Goal: Information Seeking & Learning: Learn about a topic

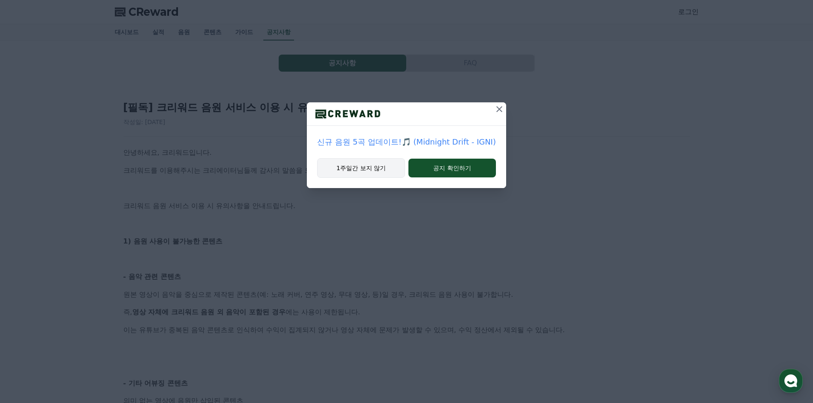
click at [387, 167] on button "1주일간 보지 않기" at bounding box center [361, 168] width 88 height 20
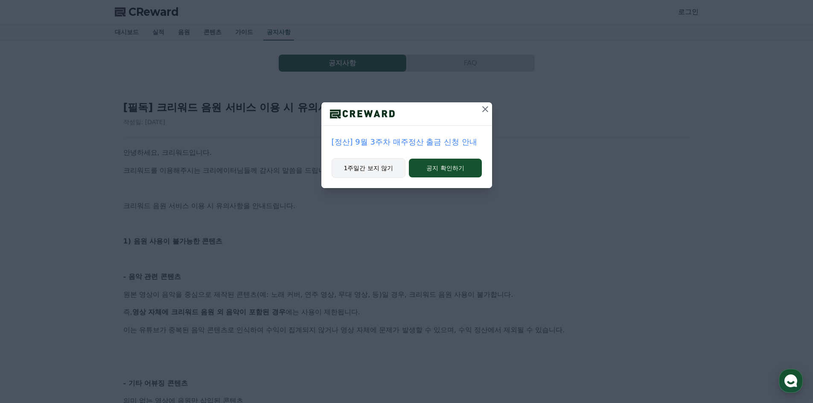
click at [373, 166] on button "1주일간 보지 않기" at bounding box center [368, 168] width 74 height 20
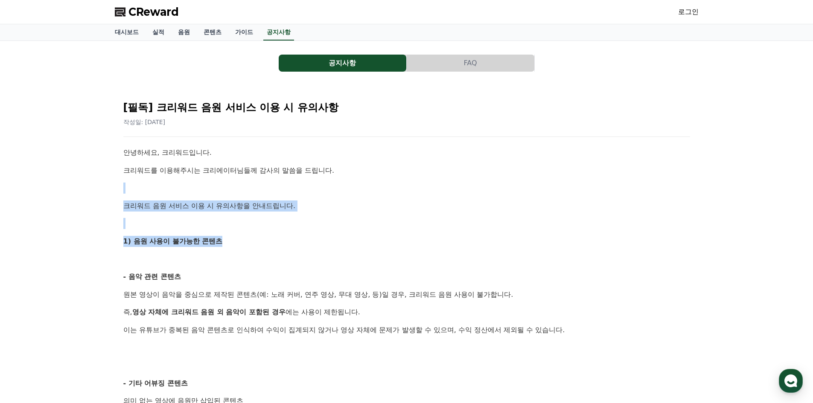
drag, startPoint x: 161, startPoint y: 183, endPoint x: 328, endPoint y: 270, distance: 188.9
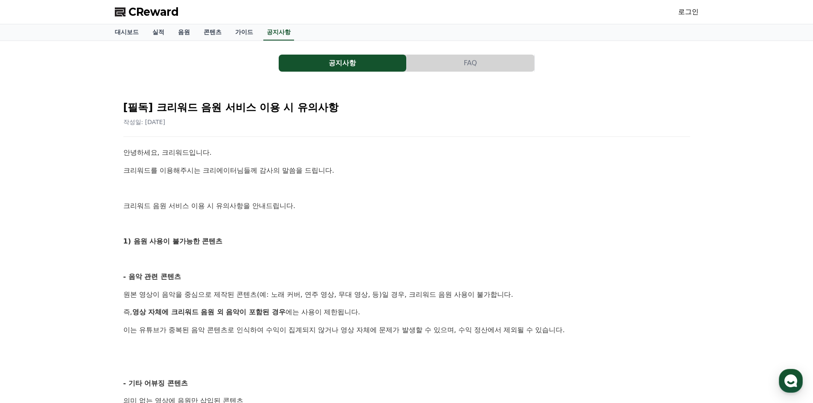
click at [331, 272] on p "- 음악 관련 콘텐츠" at bounding box center [406, 276] width 567 height 11
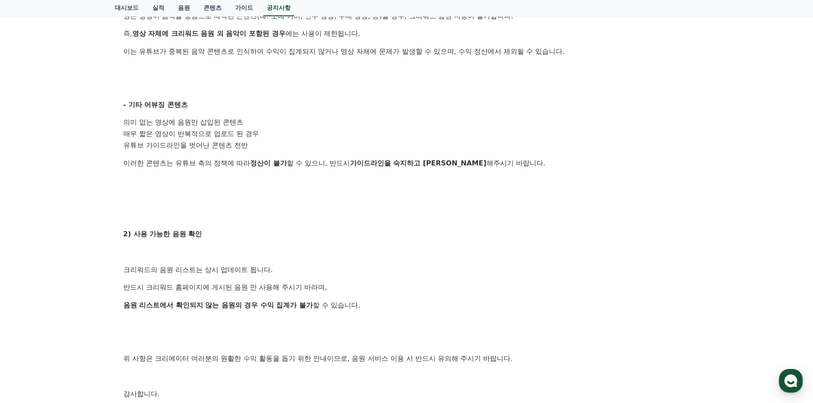
scroll to position [256, 0]
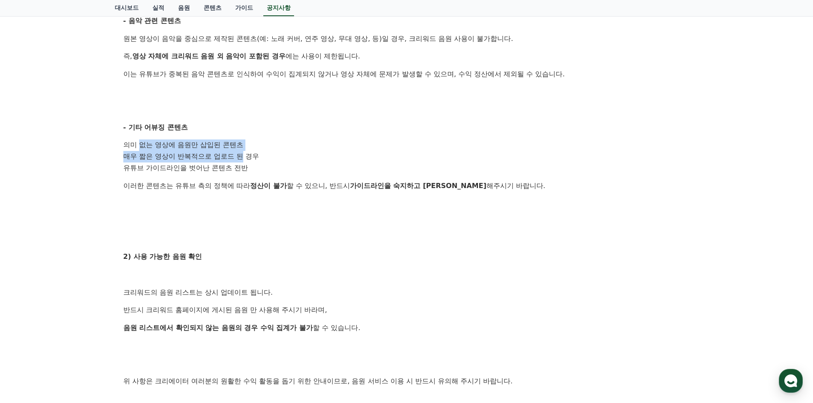
drag, startPoint x: 146, startPoint y: 148, endPoint x: 244, endPoint y: 158, distance: 98.2
click at [244, 158] on ol "의미 없는 영상에 음원만 삽입된 콘텐츠 매우 짧은 영상이 반복적으로 업로드 된 경우 유튜브 가이드라인을 벗어난 콘텐츠 전반" at bounding box center [406, 157] width 567 height 34
click at [245, 159] on li "매우 짧은 영상이 반복적으로 업로드 된 경우" at bounding box center [406, 157] width 567 height 12
drag, startPoint x: 245, startPoint y: 166, endPoint x: 147, endPoint y: 145, distance: 100.7
click at [148, 143] on ol "의미 없는 영상에 음원만 삽입된 콘텐츠 매우 짧은 영상이 반복적으로 업로드 된 경우 유튜브 가이드라인을 벗어난 콘텐츠 전반" at bounding box center [406, 157] width 567 height 34
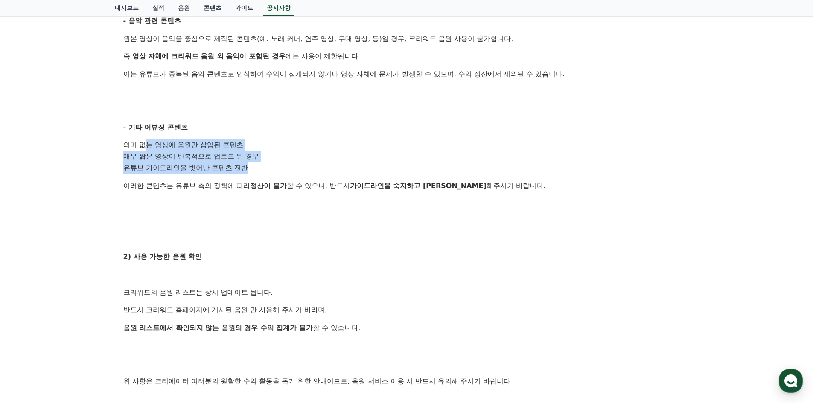
click at [147, 145] on li "의미 없는 영상에 음원만 삽입된 콘텐츠" at bounding box center [406, 146] width 567 height 12
drag, startPoint x: 135, startPoint y: 140, endPoint x: 185, endPoint y: 165, distance: 55.9
click at [180, 163] on ol "의미 없는 영상에 음원만 삽입된 콘텐츠 매우 짧은 영상이 반복적으로 업로드 된 경우 유튜브 가이드라인을 벗어난 콘텐츠 전반" at bounding box center [406, 157] width 567 height 34
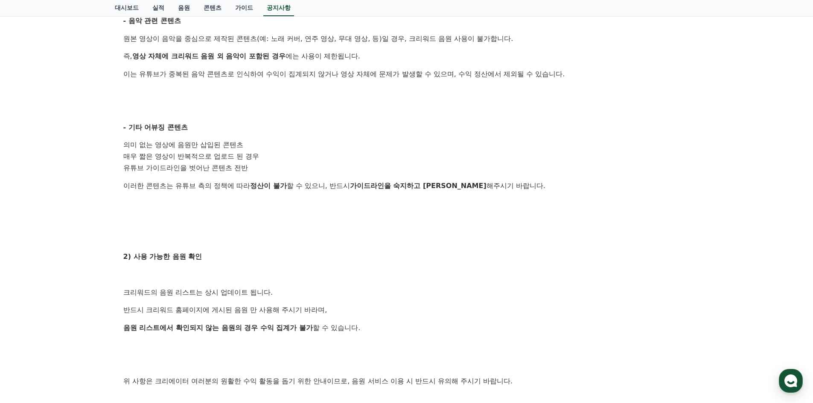
click at [186, 165] on li "유튜브 가이드라인을 벗어난 콘텐츠 전반" at bounding box center [406, 169] width 567 height 12
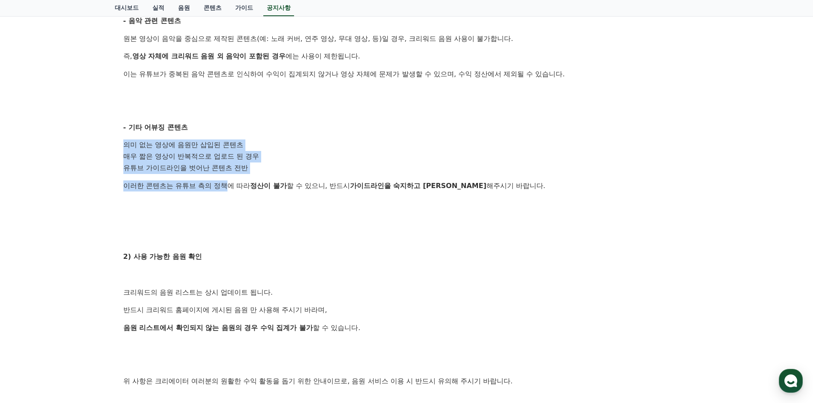
drag, startPoint x: 229, startPoint y: 188, endPoint x: 124, endPoint y: 146, distance: 113.4
click at [124, 146] on div "안녕하세요, 크리워드입니다. 크리워드를 이용해주시는 크리에이터님들께 감사의 말씀을 드립니다. 크리워드 음원 서비스 이용 시 유의사항을 안내드립…" at bounding box center [406, 174] width 567 height 567
click at [124, 146] on li "의미 없는 영상에 음원만 삽입된 콘텐츠" at bounding box center [406, 146] width 567 height 12
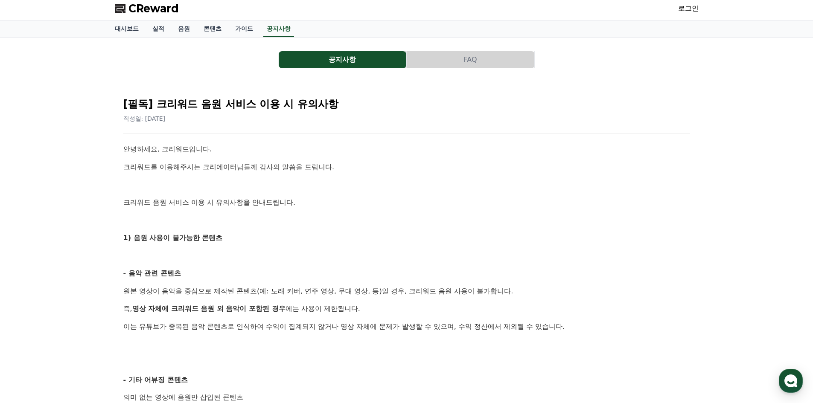
scroll to position [0, 0]
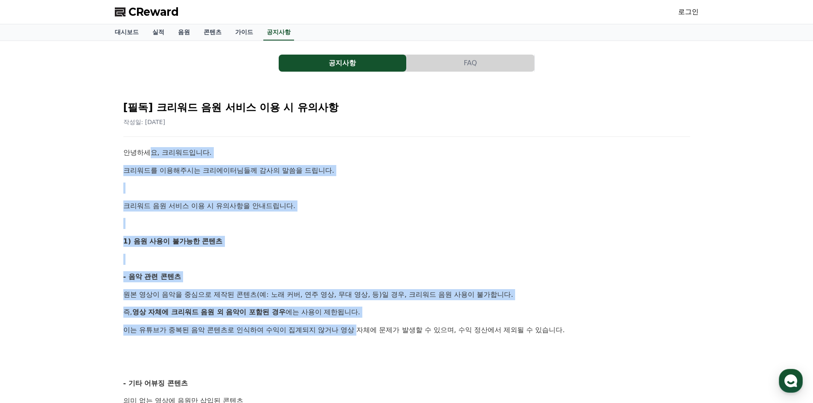
drag, startPoint x: 151, startPoint y: 152, endPoint x: 372, endPoint y: 325, distance: 280.9
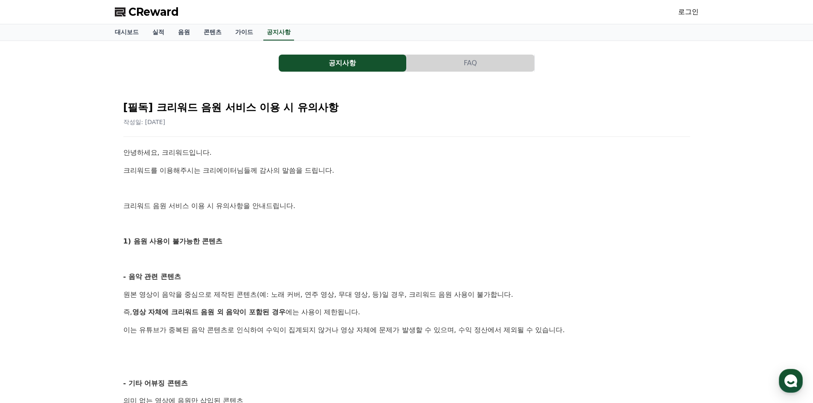
click at [376, 326] on p "이는 유튜브가 중복된 음악 콘텐츠로 인식하여 수익이 집계되지 않거나 영상 자체에 문제가 발생할 수 있으며, 수익 정산에서 제외될 수 있습니다." at bounding box center [406, 330] width 567 height 11
click at [291, 62] on button "공지사항" at bounding box center [343, 63] width 128 height 17
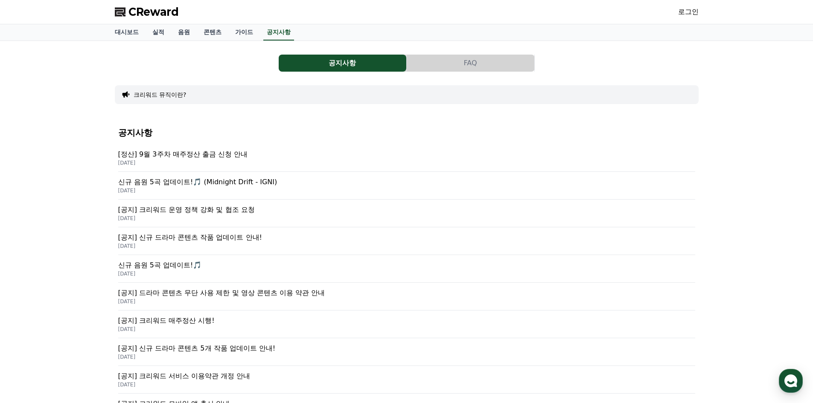
click at [231, 155] on p "[정산] 9월 3주차 매주정산 출금 신청 안내" at bounding box center [406, 154] width 577 height 10
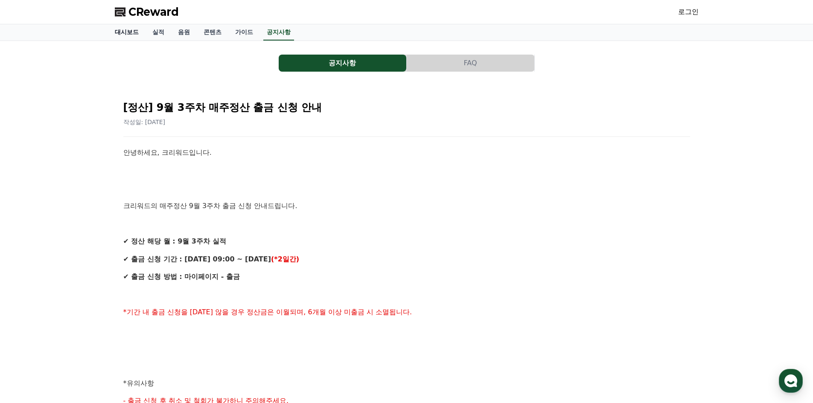
click at [125, 36] on link "대시보드" at bounding box center [127, 32] width 38 height 16
